Goal: Task Accomplishment & Management: Use online tool/utility

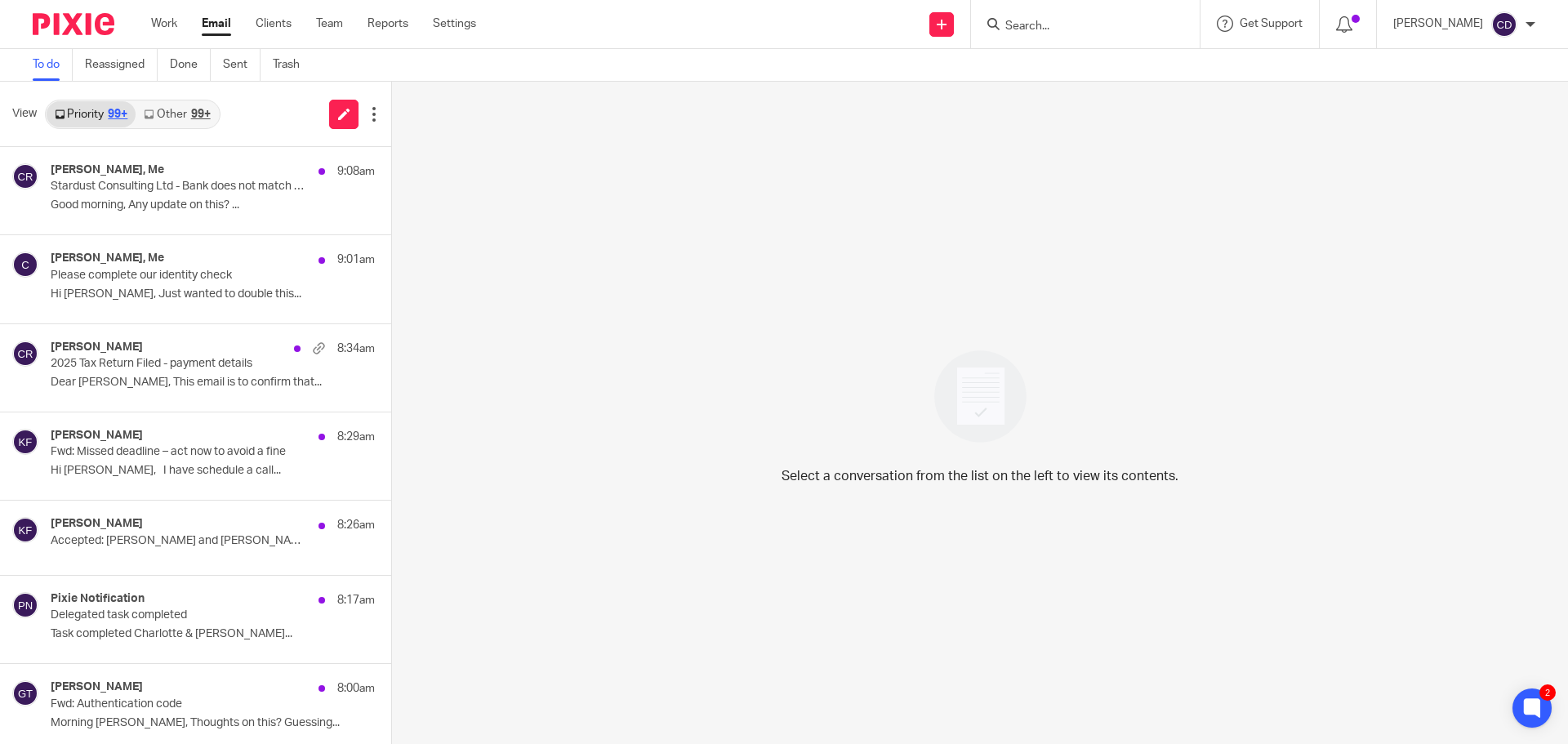
click at [1106, 29] on input "Search" at bounding box center [1078, 27] width 147 height 15
type input "S"
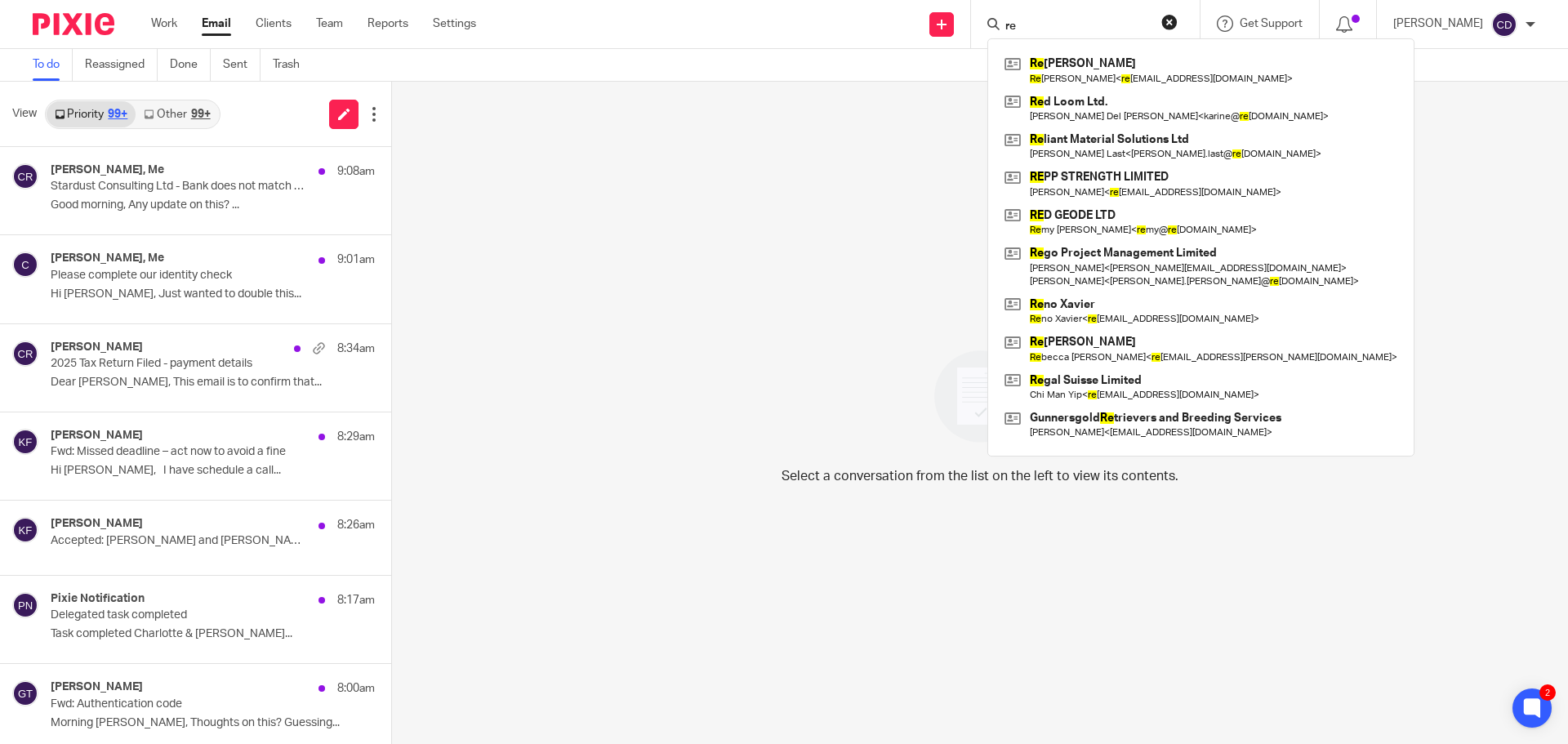
type input "r"
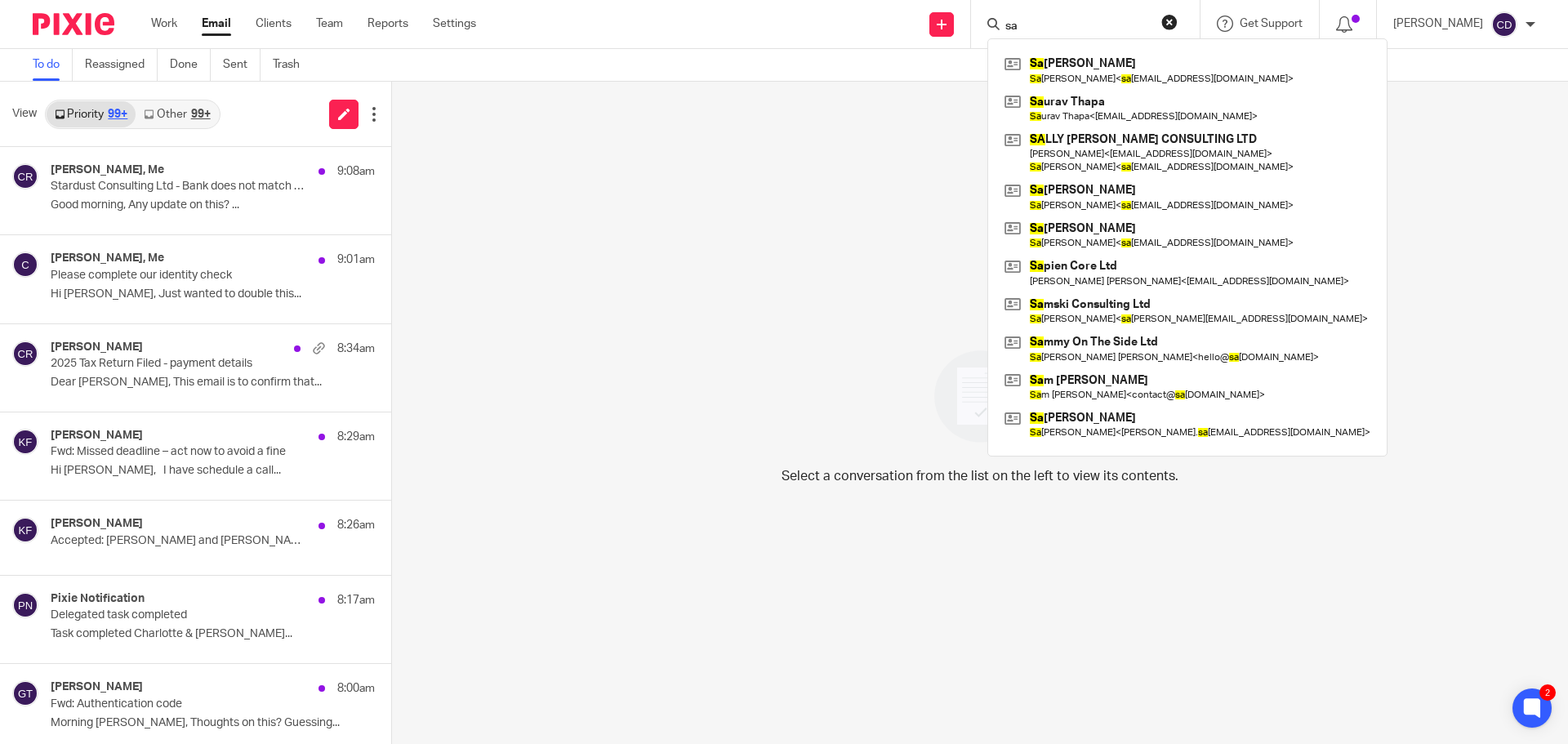
type input "s"
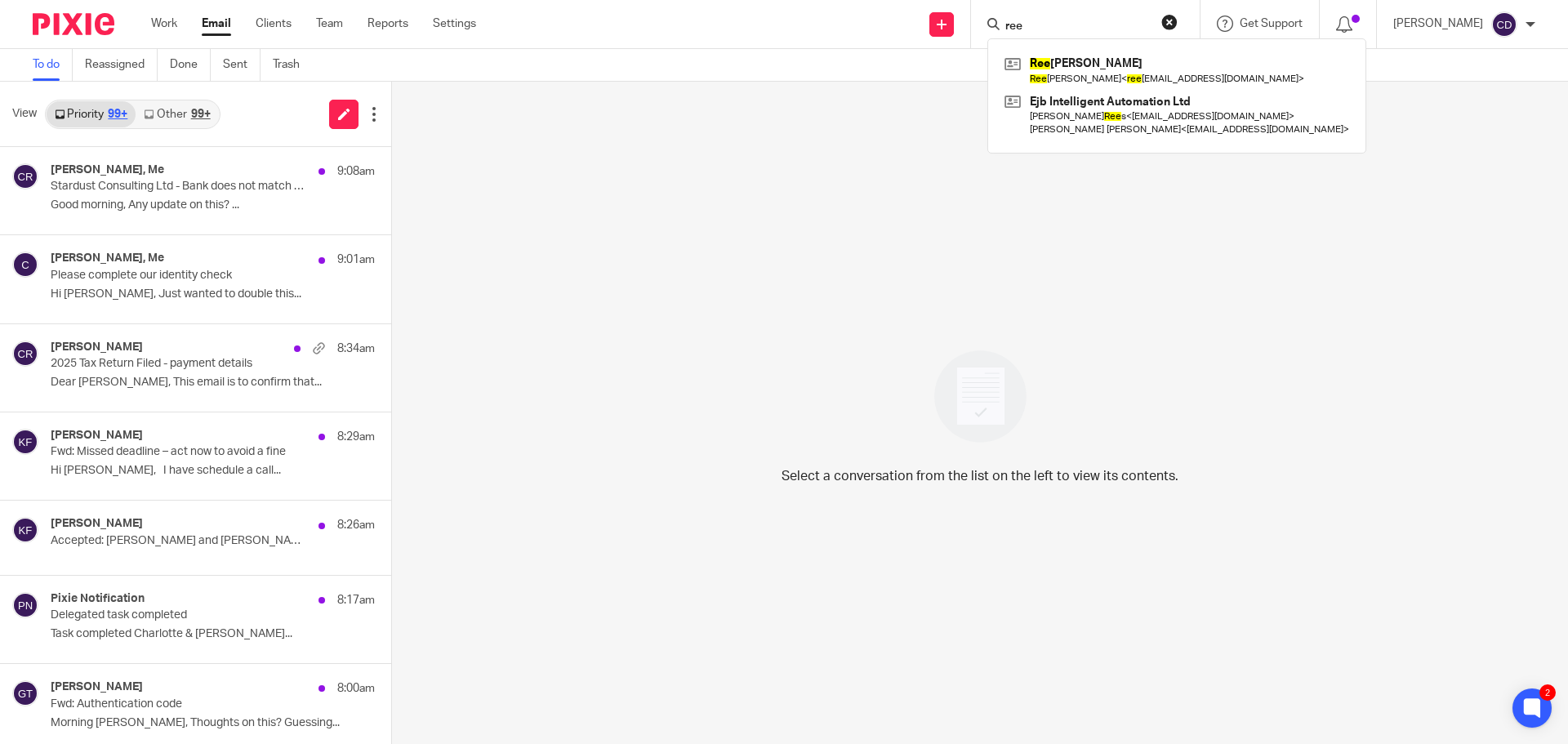
type input "[PERSON_NAME]"
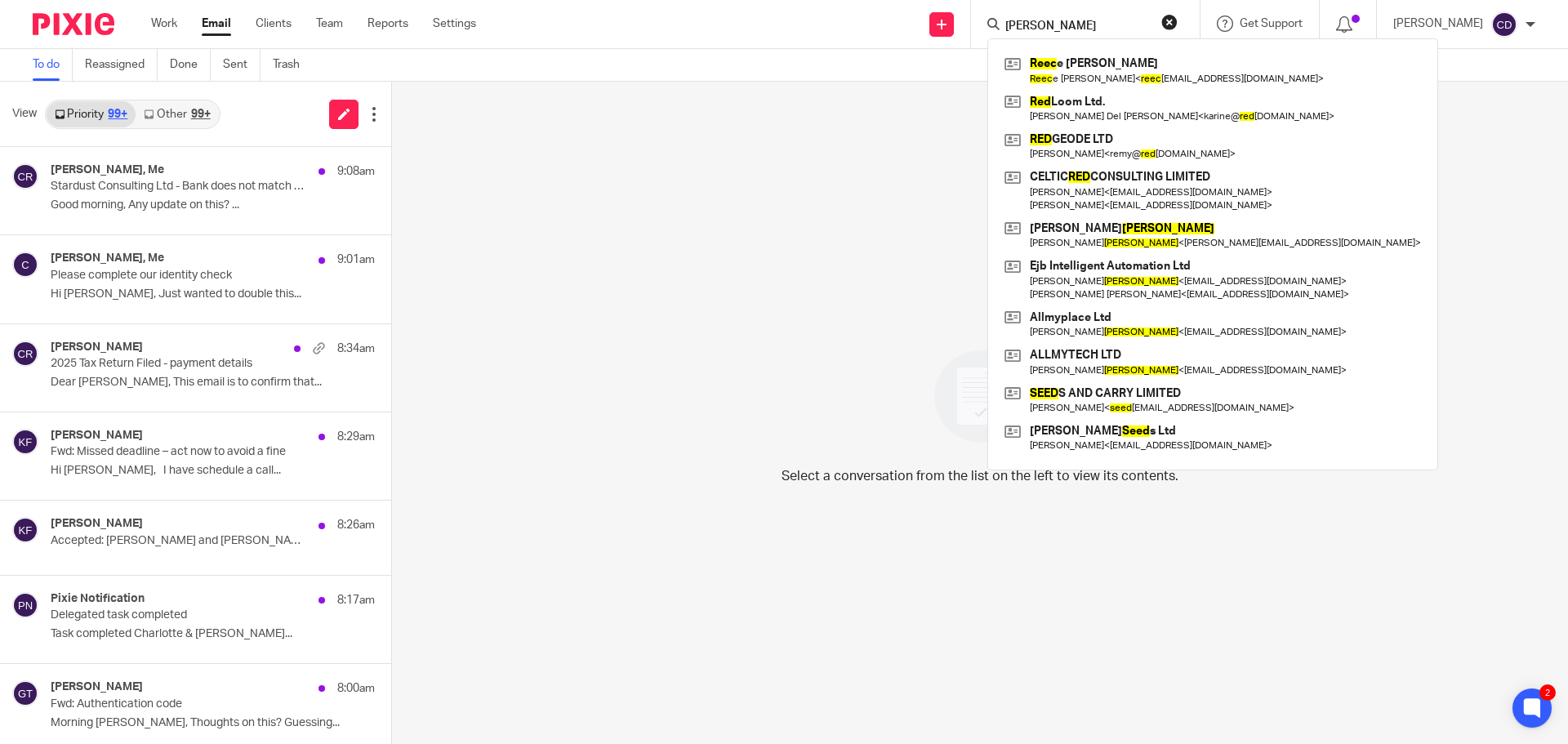
drag, startPoint x: 1118, startPoint y: 29, endPoint x: 936, endPoint y: 29, distance: 182.0
click at [936, 29] on div "Send new email Create task Add client Request signature reed Reec e [PERSON_NAM…" at bounding box center [1034, 24] width 1067 height 49
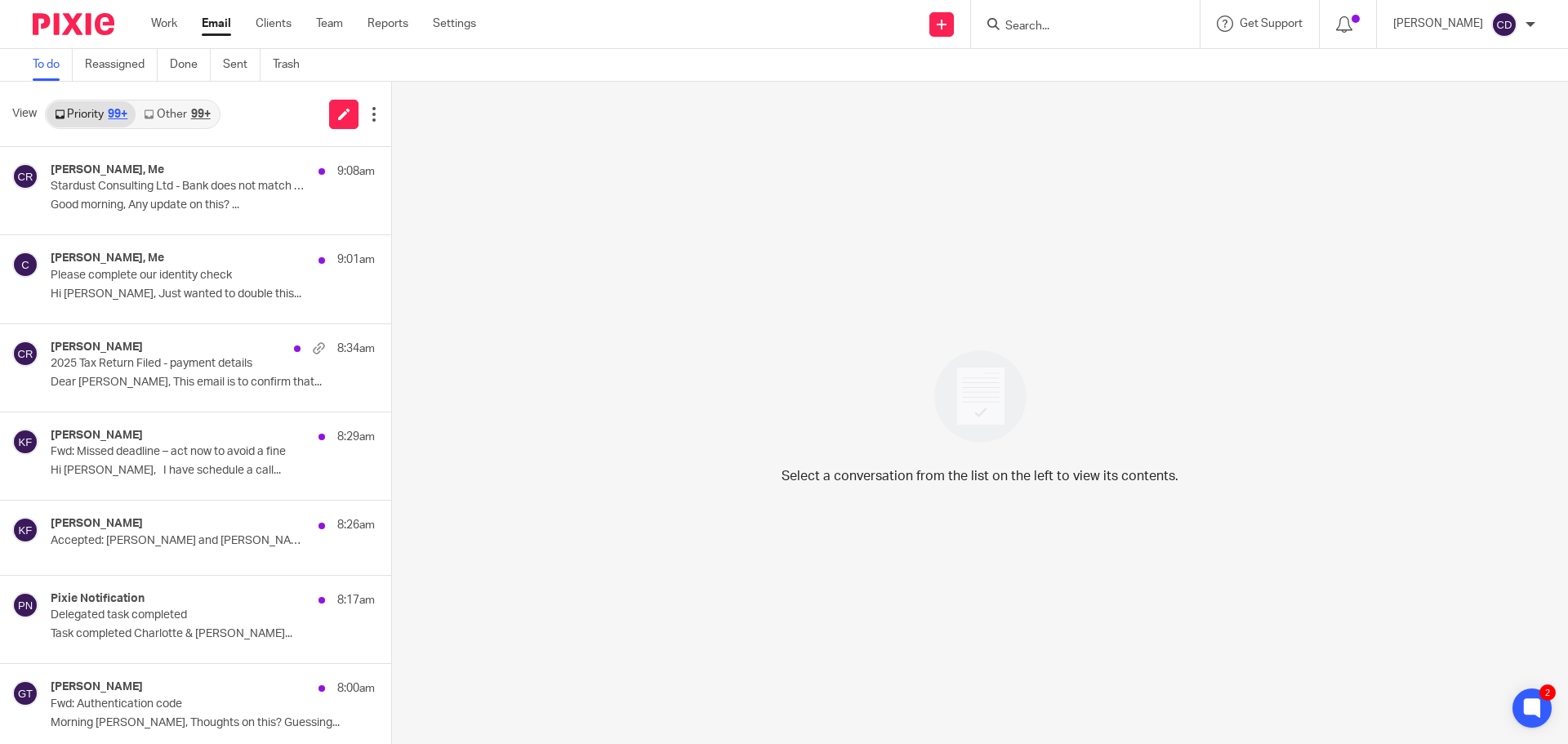
type input "d"
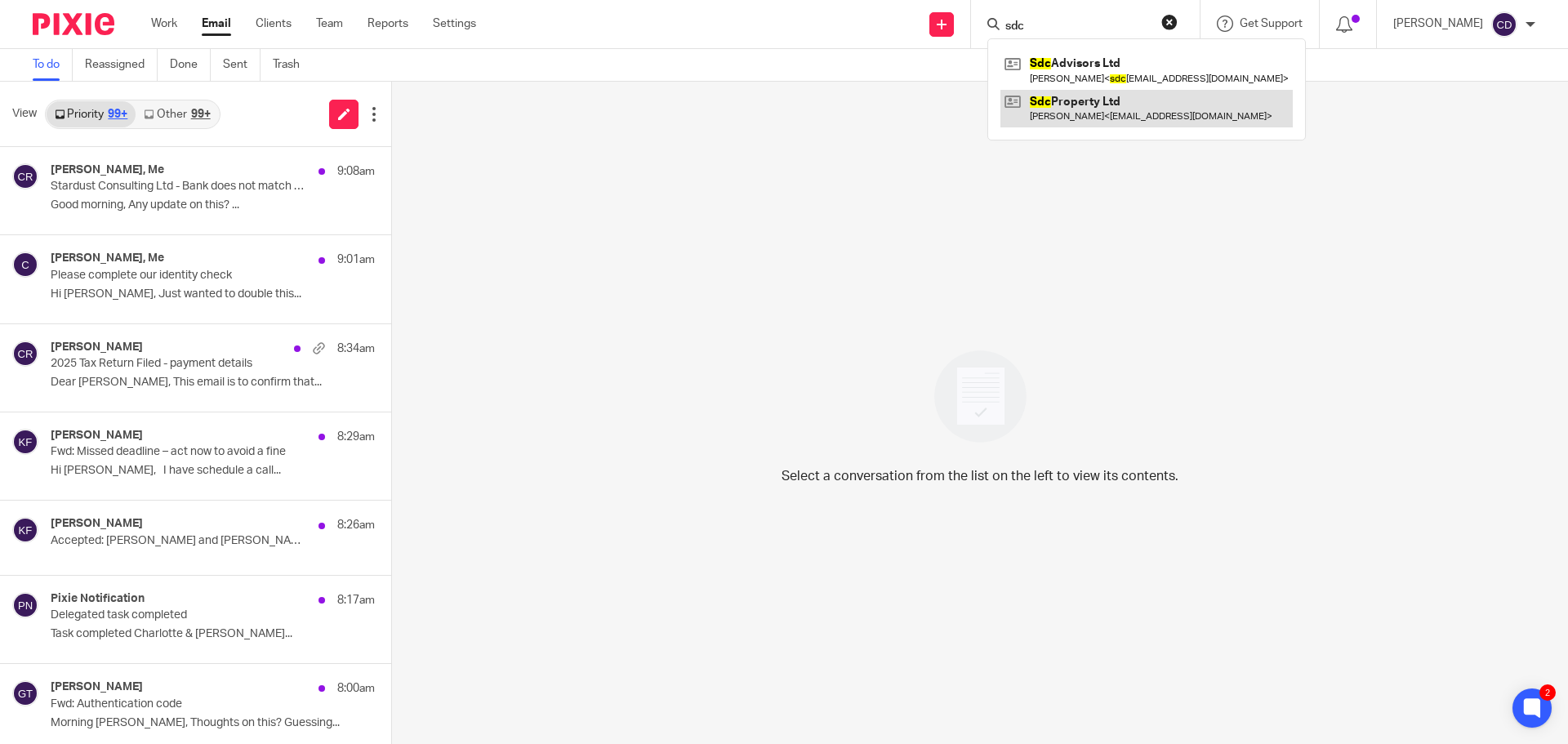
type input "sdc"
click at [1091, 116] on link at bounding box center [1147, 108] width 293 height 37
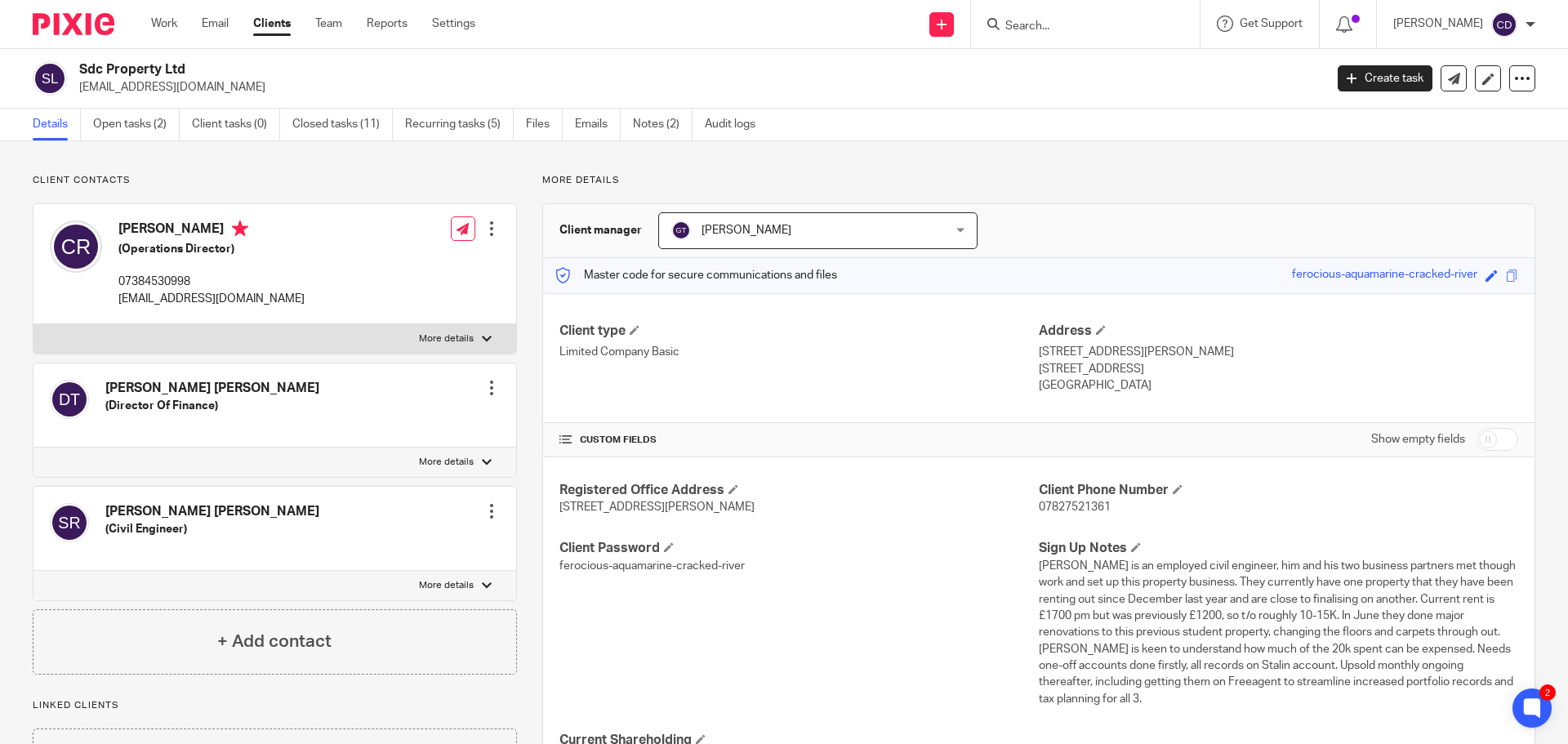
click at [1077, 24] on input "Search" at bounding box center [1078, 27] width 147 height 15
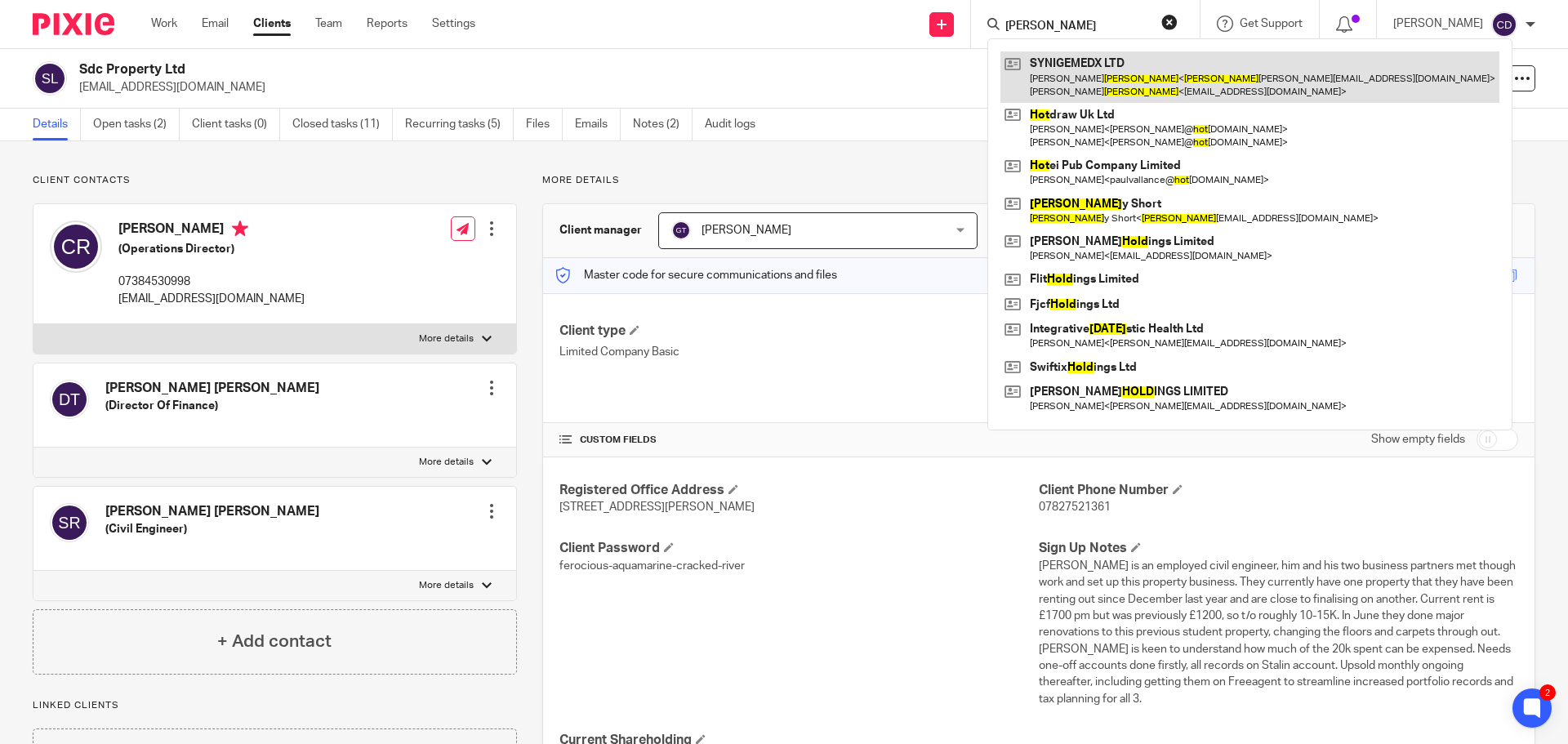
type input "Holt"
click at [1120, 95] on link at bounding box center [1250, 76] width 499 height 50
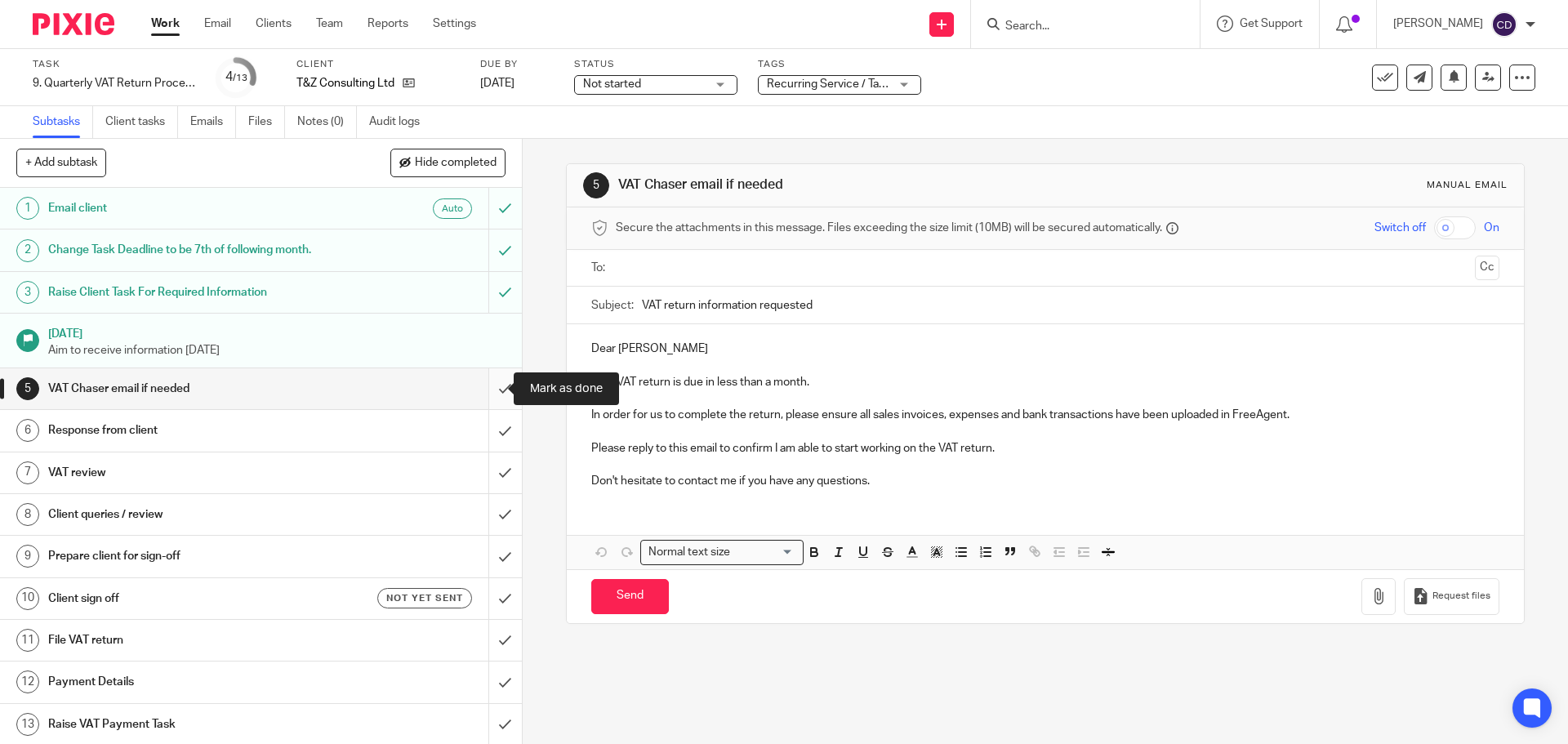
click at [489, 395] on input "submit" at bounding box center [261, 388] width 522 height 41
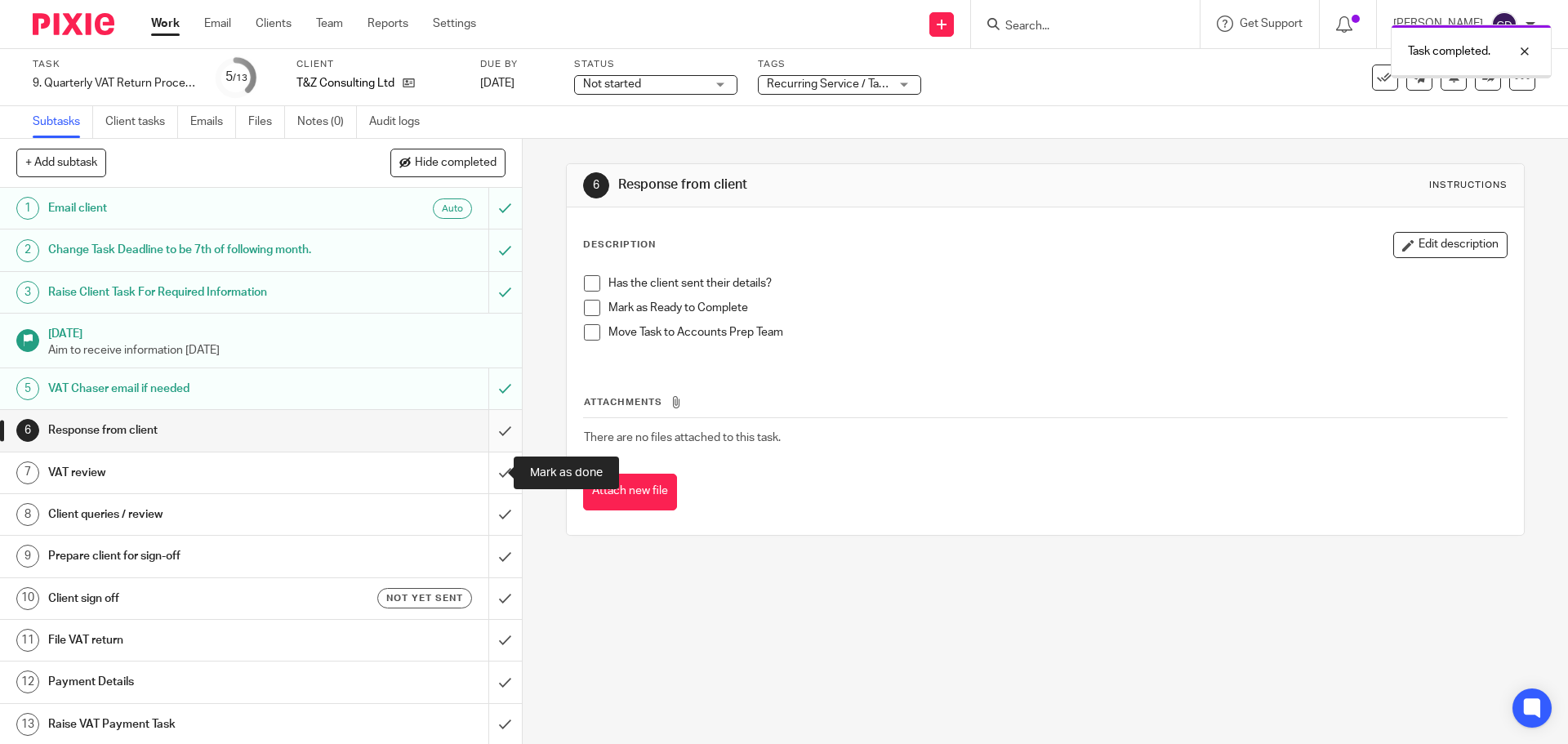
click at [489, 441] on input "submit" at bounding box center [261, 430] width 522 height 41
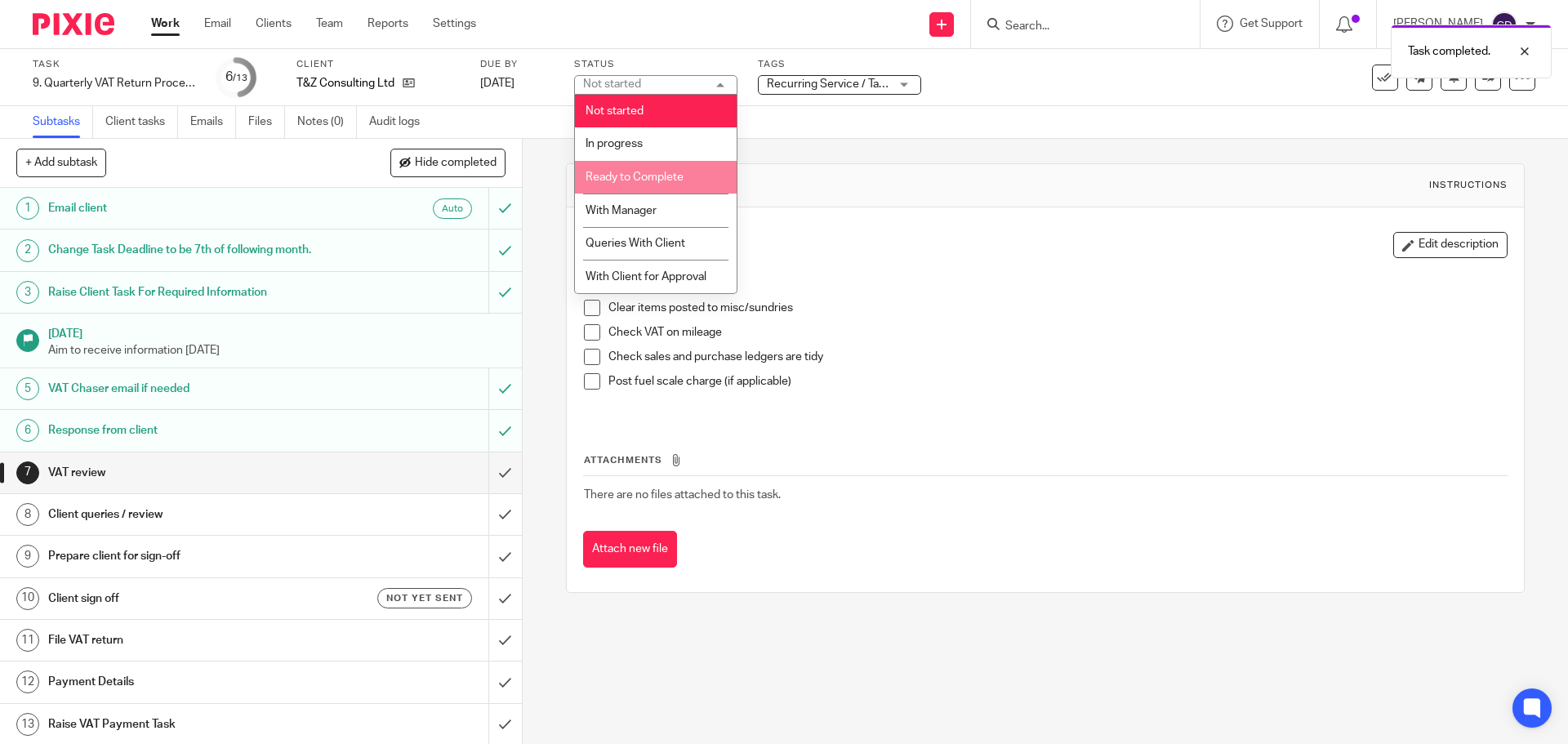
click at [656, 178] on span "Ready to Complete" at bounding box center [634, 177] width 98 height 11
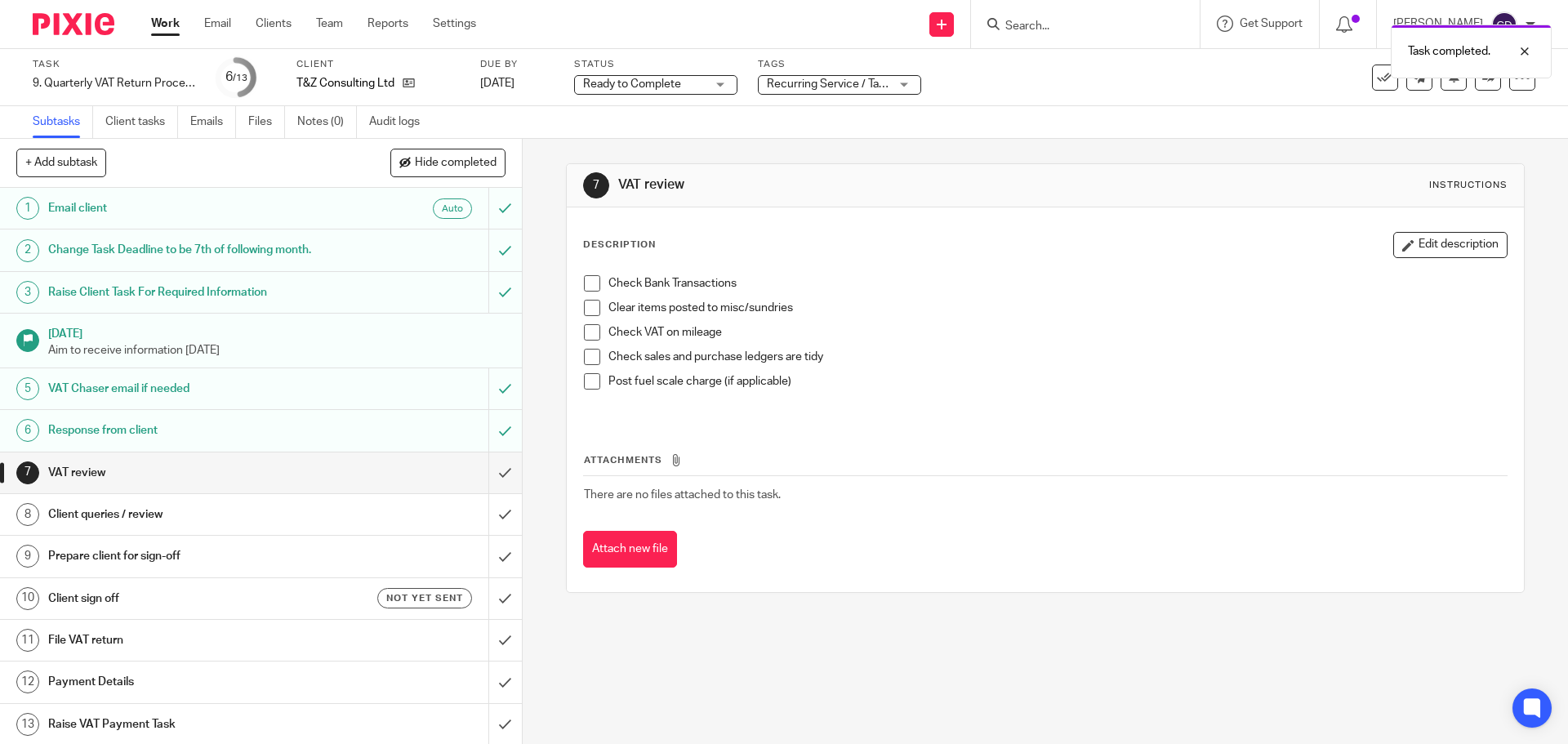
click at [828, 87] on span "Recurring Service / Task + 2" at bounding box center [837, 84] width 141 height 11
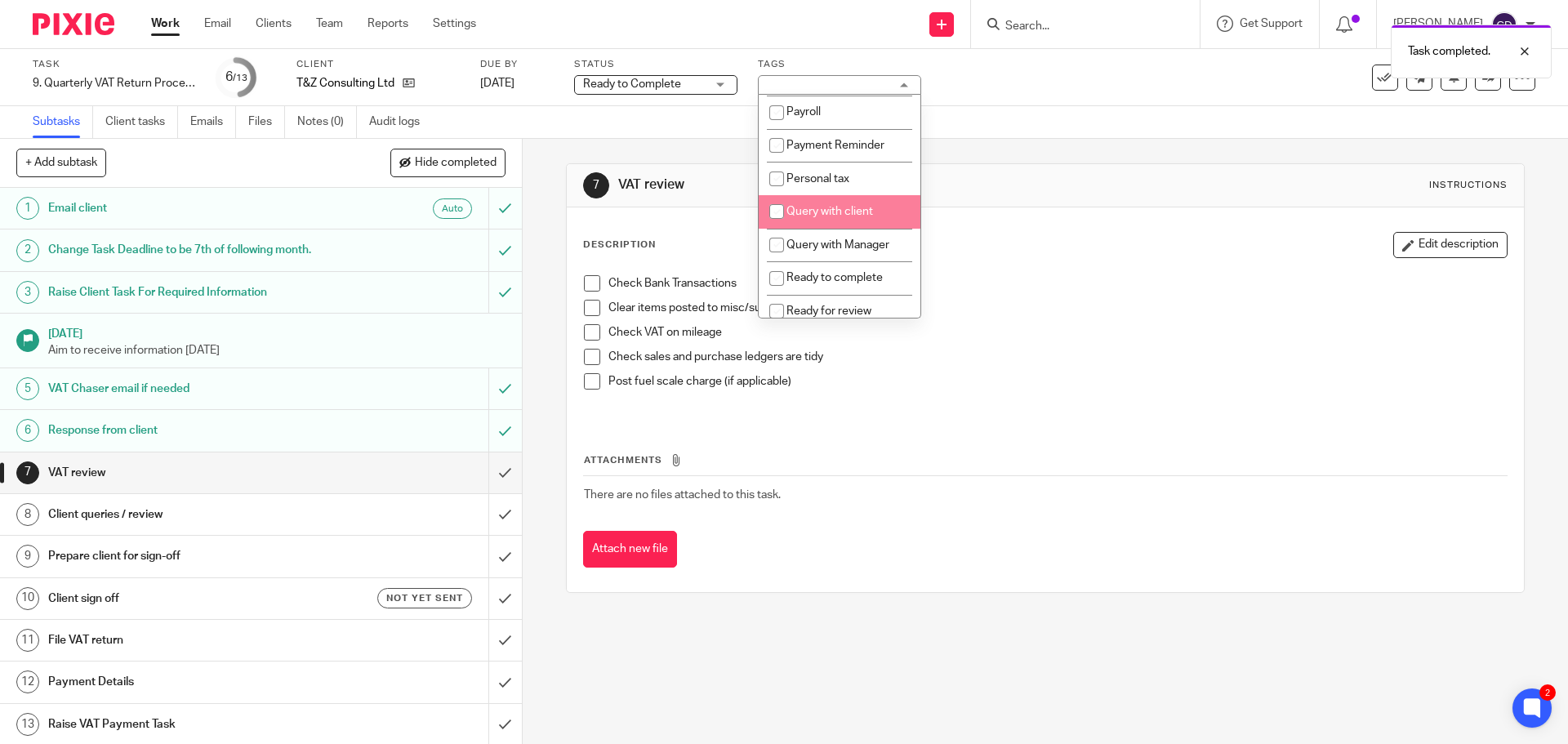
scroll to position [490, 0]
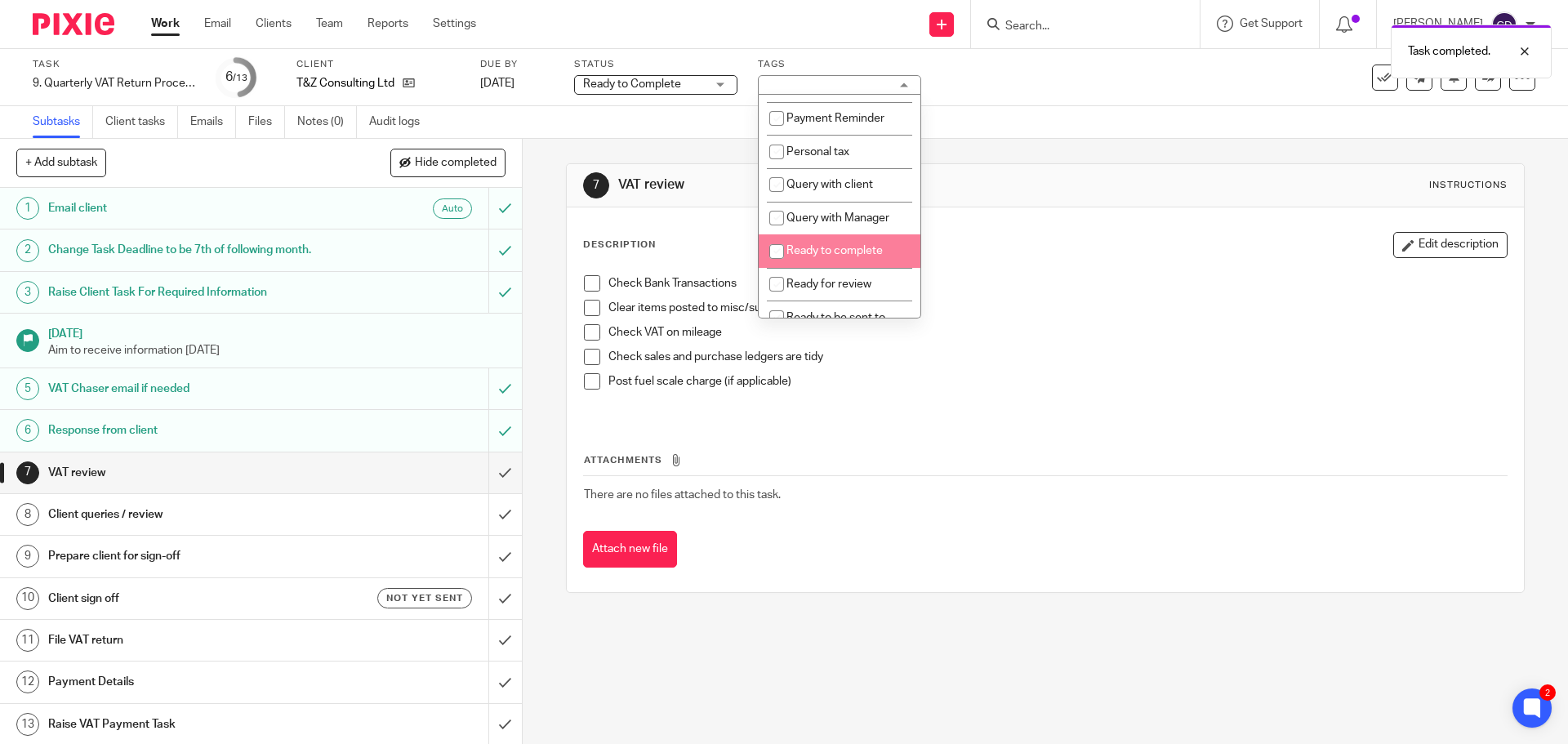
click at [824, 256] on span "Ready to complete" at bounding box center [834, 250] width 96 height 11
checkbox input "true"
click at [1098, 333] on p "Check VAT on mileage" at bounding box center [1057, 332] width 897 height 16
